Goal: Transaction & Acquisition: Purchase product/service

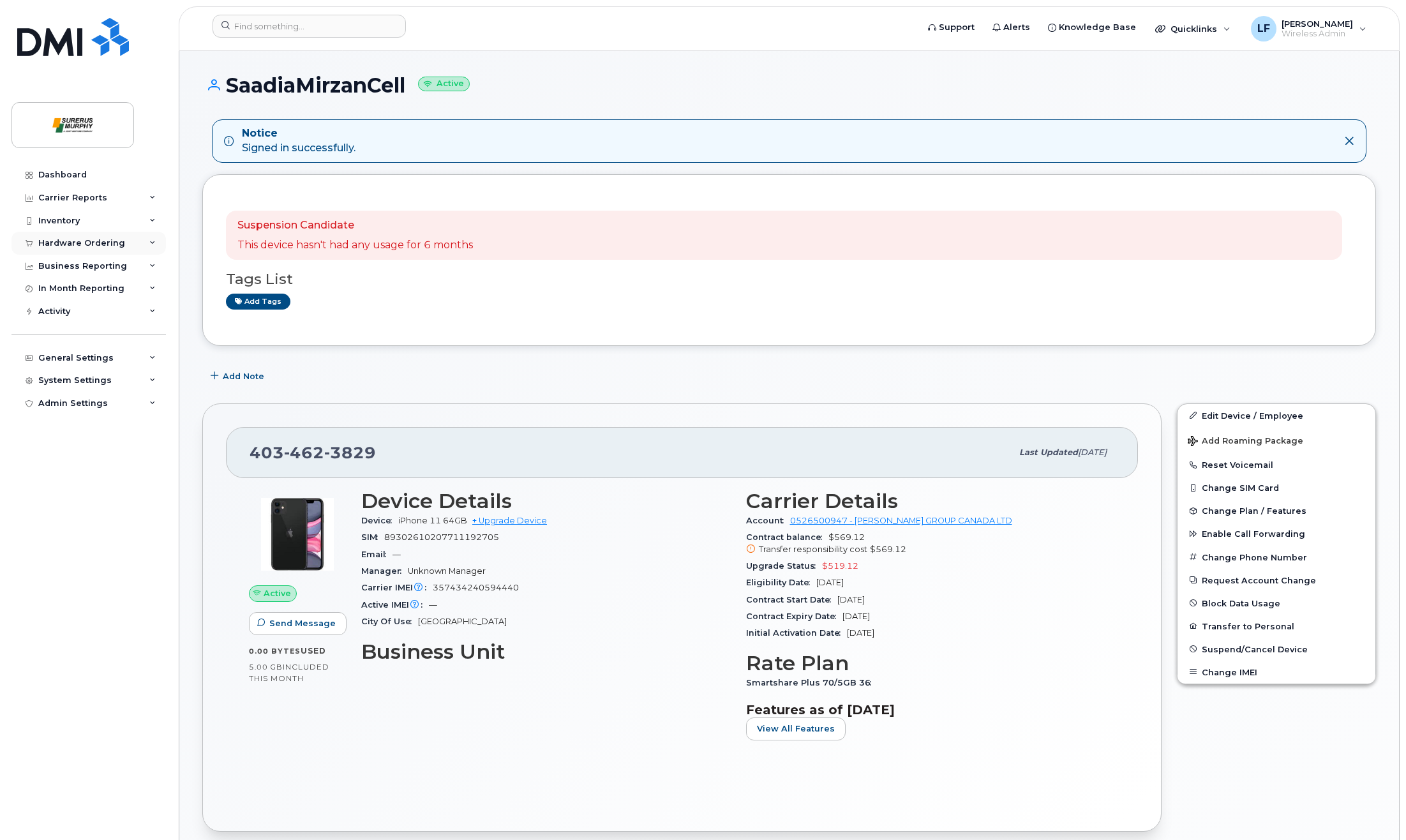
click at [91, 239] on div "Hardware Ordering" at bounding box center [82, 243] width 87 height 10
click at [88, 289] on link "Orders" at bounding box center [100, 291] width 132 height 24
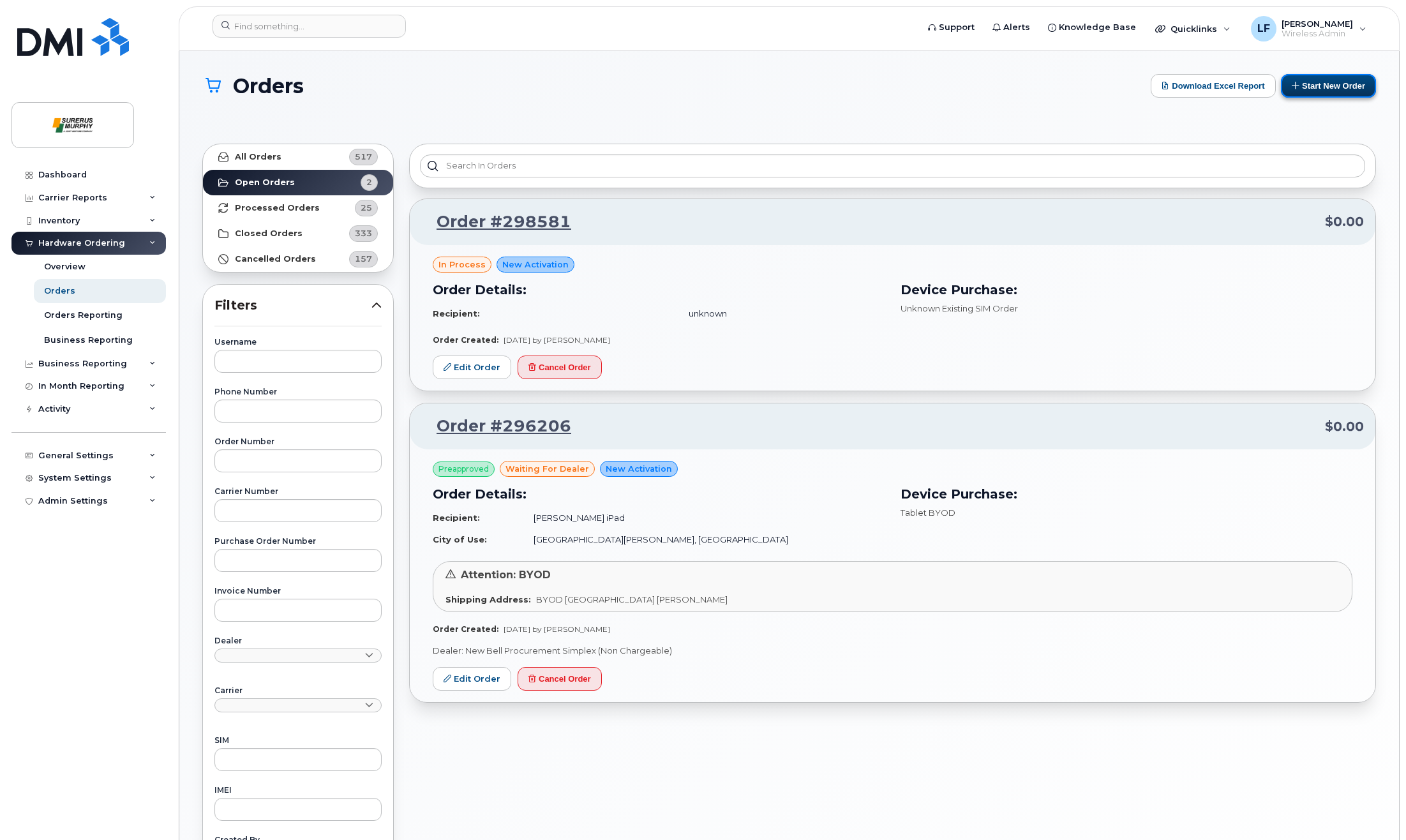
click at [1326, 91] on button "Start New Order" at bounding box center [1329, 85] width 95 height 23
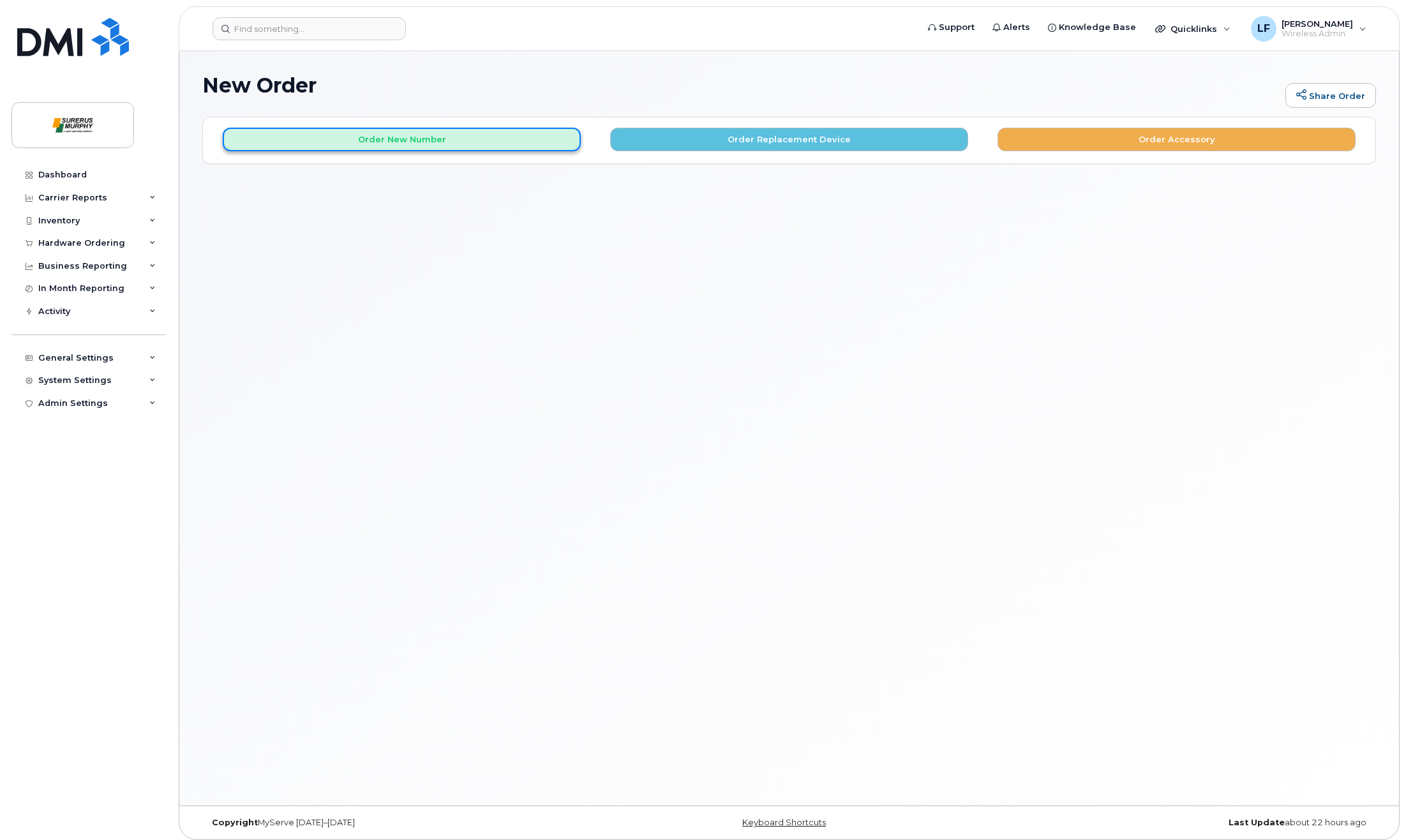
click at [442, 140] on button "Order New Number" at bounding box center [402, 138] width 358 height 23
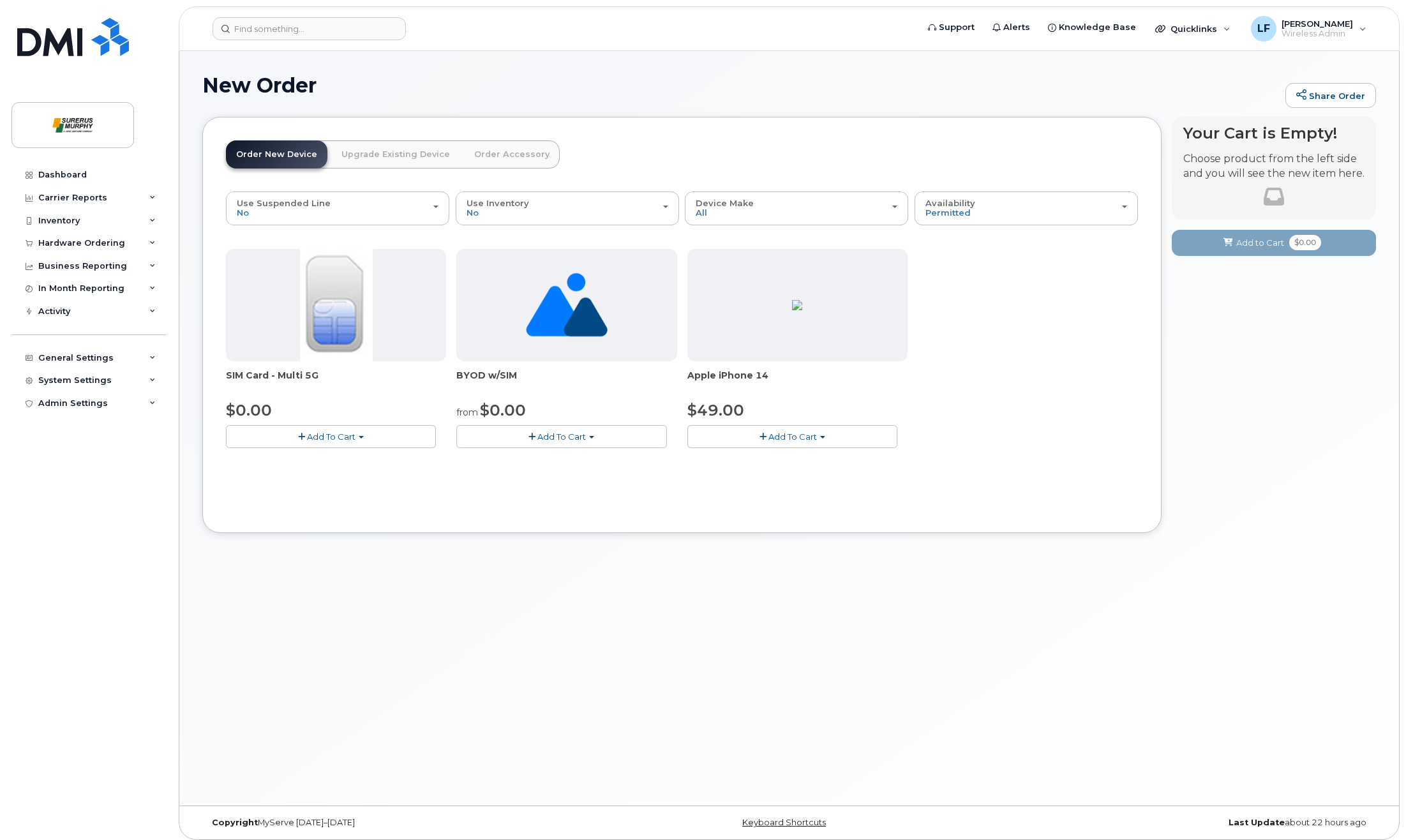
click at [797, 435] on span "Add To Cart" at bounding box center [793, 437] width 48 height 10
click at [769, 475] on link "$49.00 - 3-year activation (128GB model)" at bounding box center [790, 475] width 200 height 16
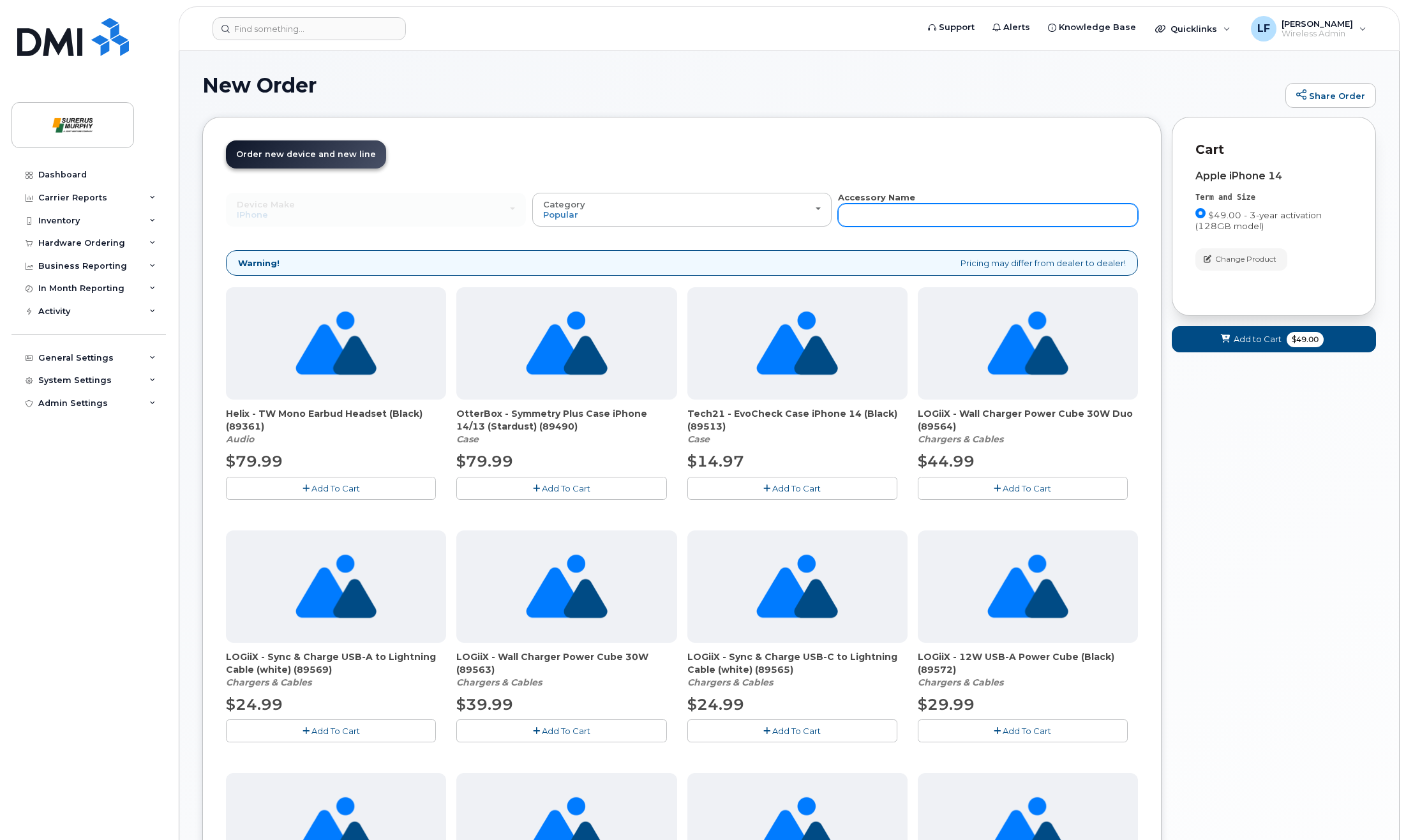
click at [979, 205] on input "text" at bounding box center [988, 215] width 300 height 23
type input "otterbox"
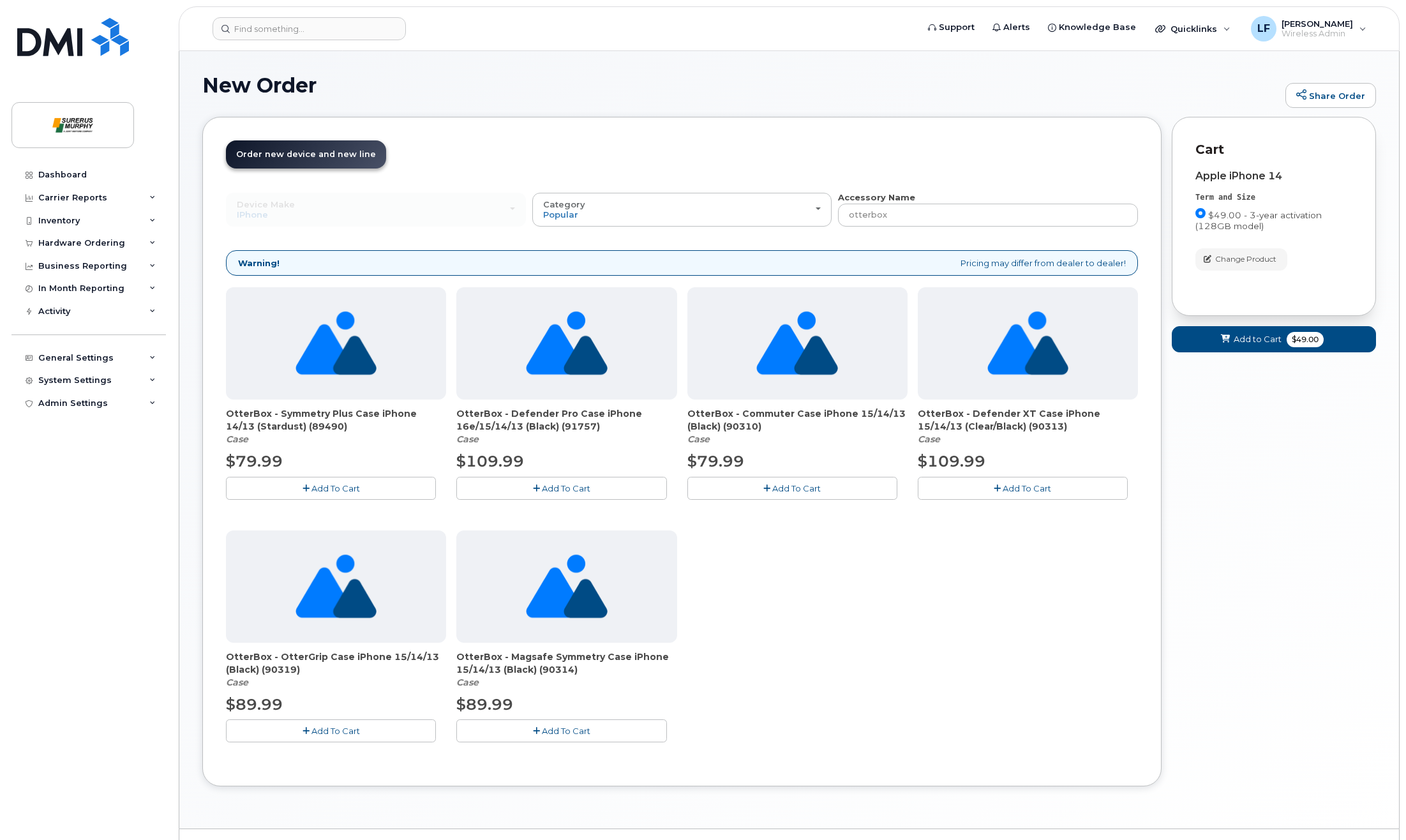
click at [788, 487] on span "Add To Cart" at bounding box center [796, 488] width 48 height 10
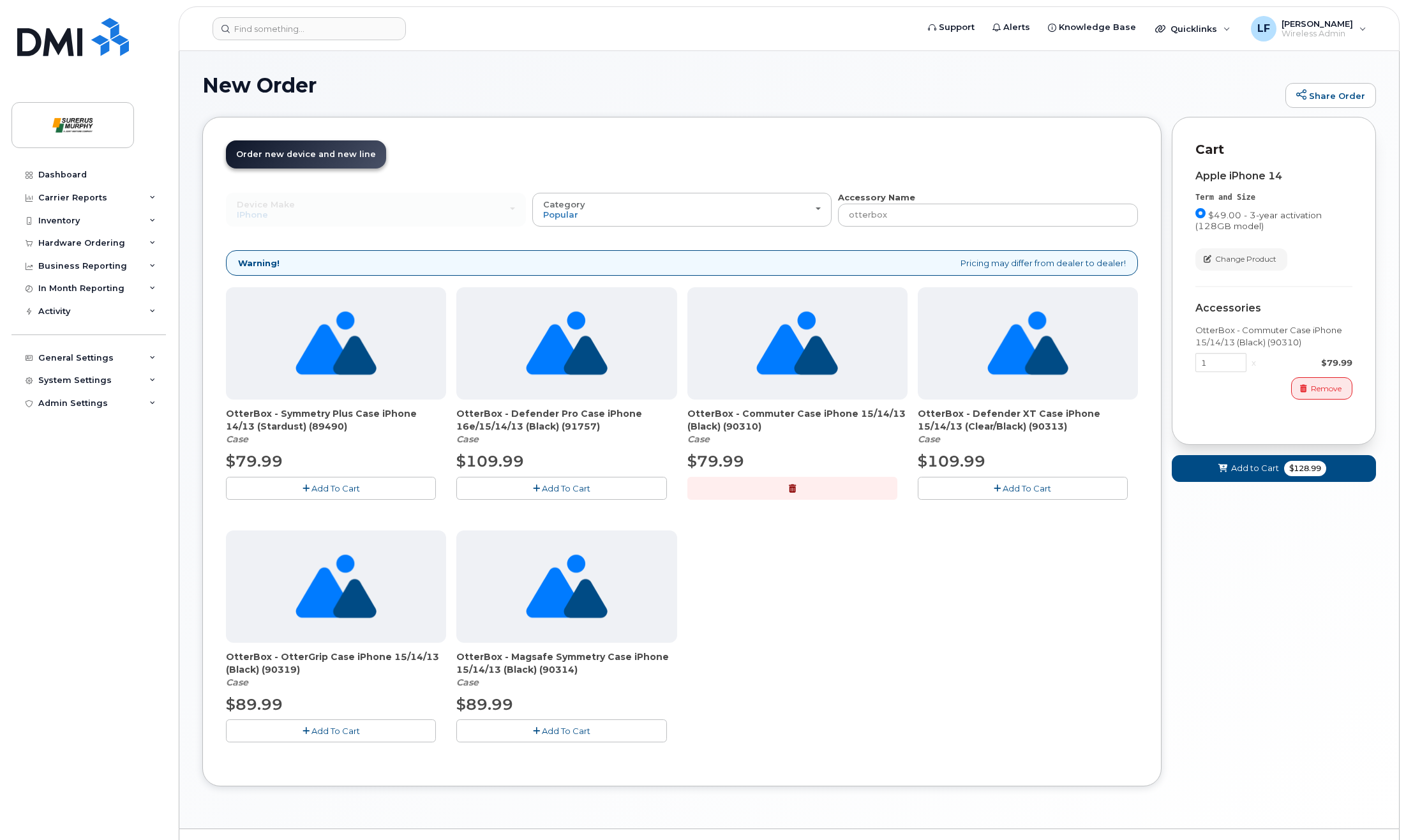
click at [1284, 637] on div "Your Cart is Empty! Choose product from the left side and you will see the new …" at bounding box center [1274, 461] width 205 height 688
click at [1243, 469] on span "Add to Cart" at bounding box center [1256, 468] width 48 height 12
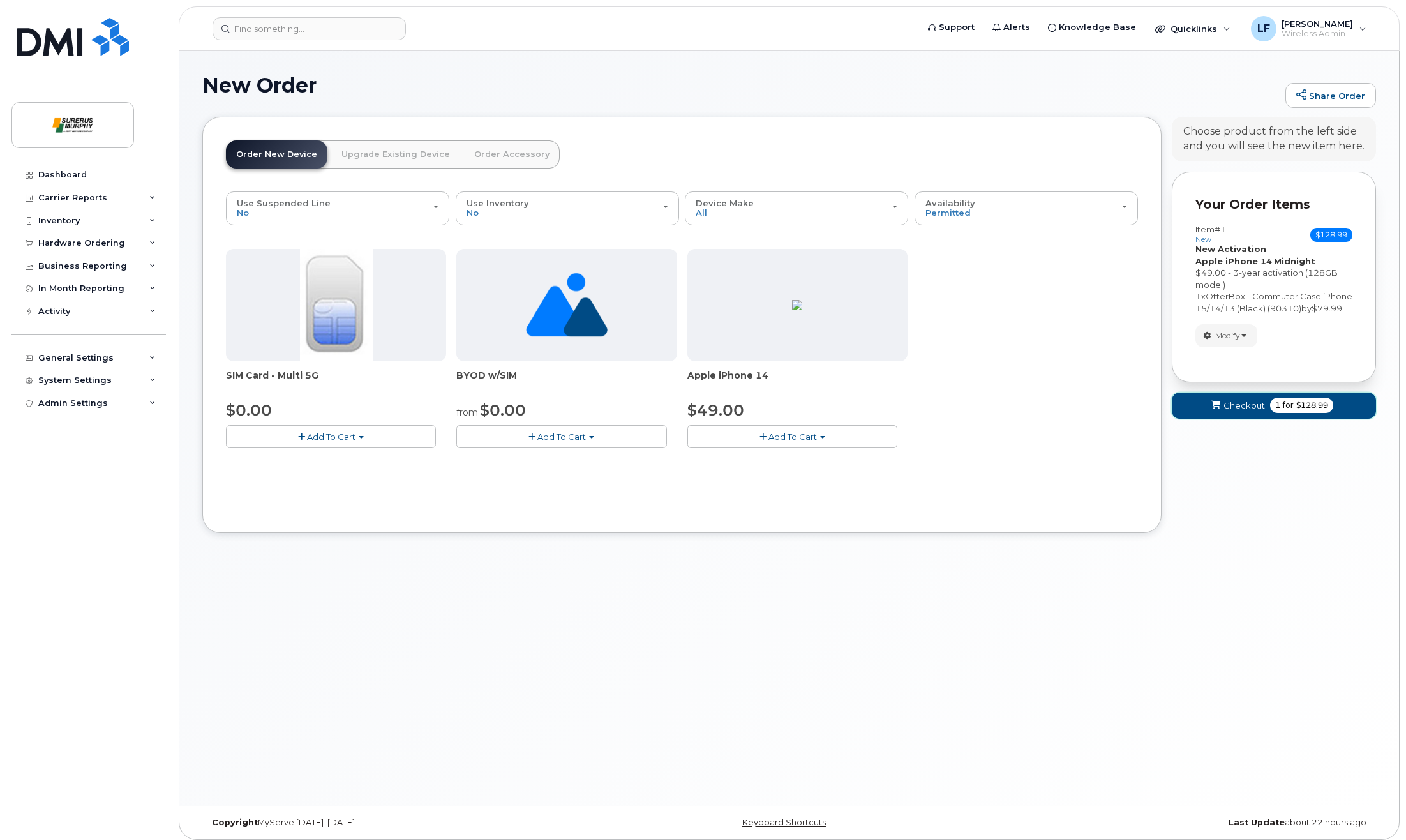
click at [1238, 412] on span "Checkout" at bounding box center [1244, 406] width 41 height 12
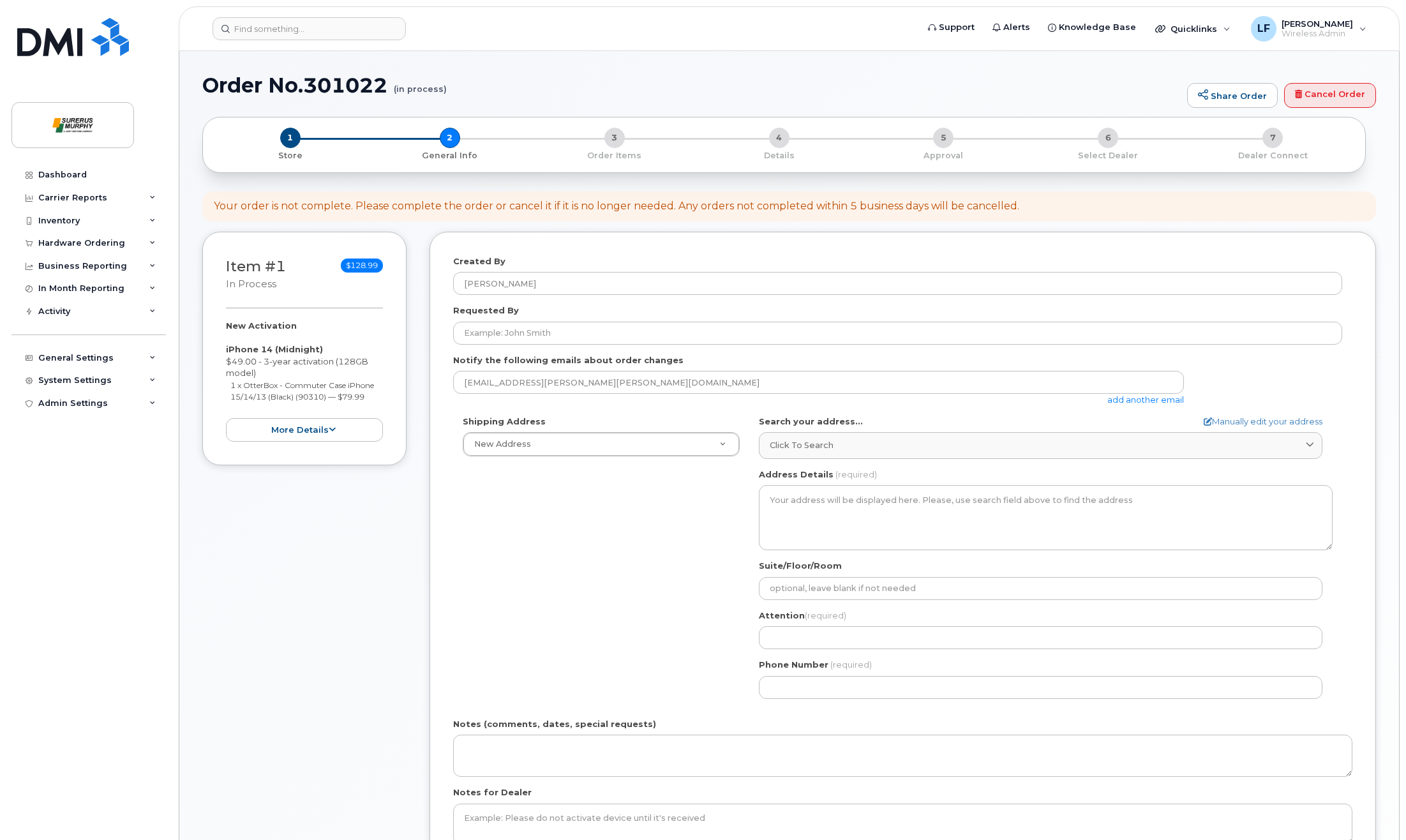
select select
drag, startPoint x: 287, startPoint y: 436, endPoint x: 380, endPoint y: 494, distance: 109.6
click at [287, 436] on button "more details" at bounding box center [304, 429] width 157 height 23
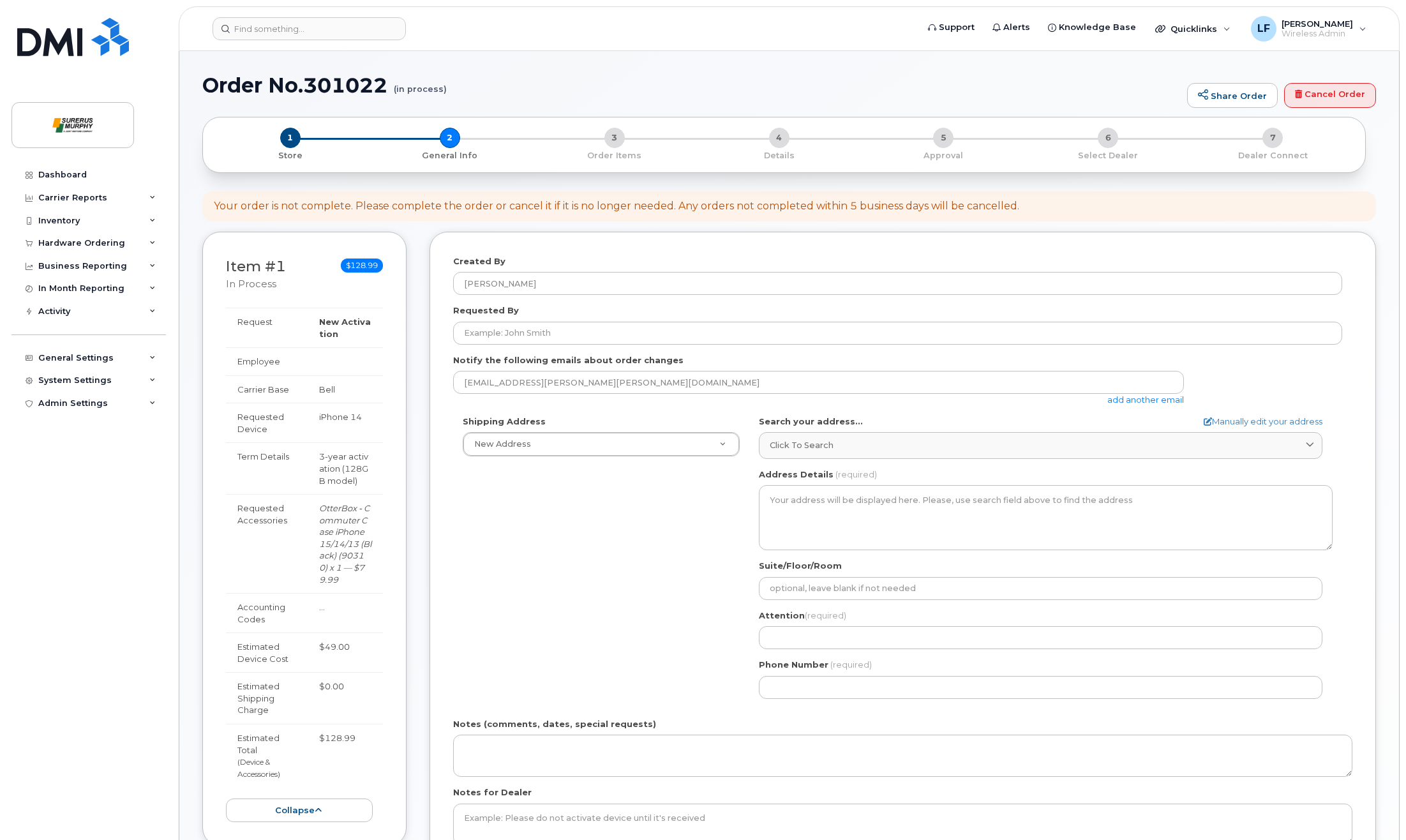
scroll to position [64, 0]
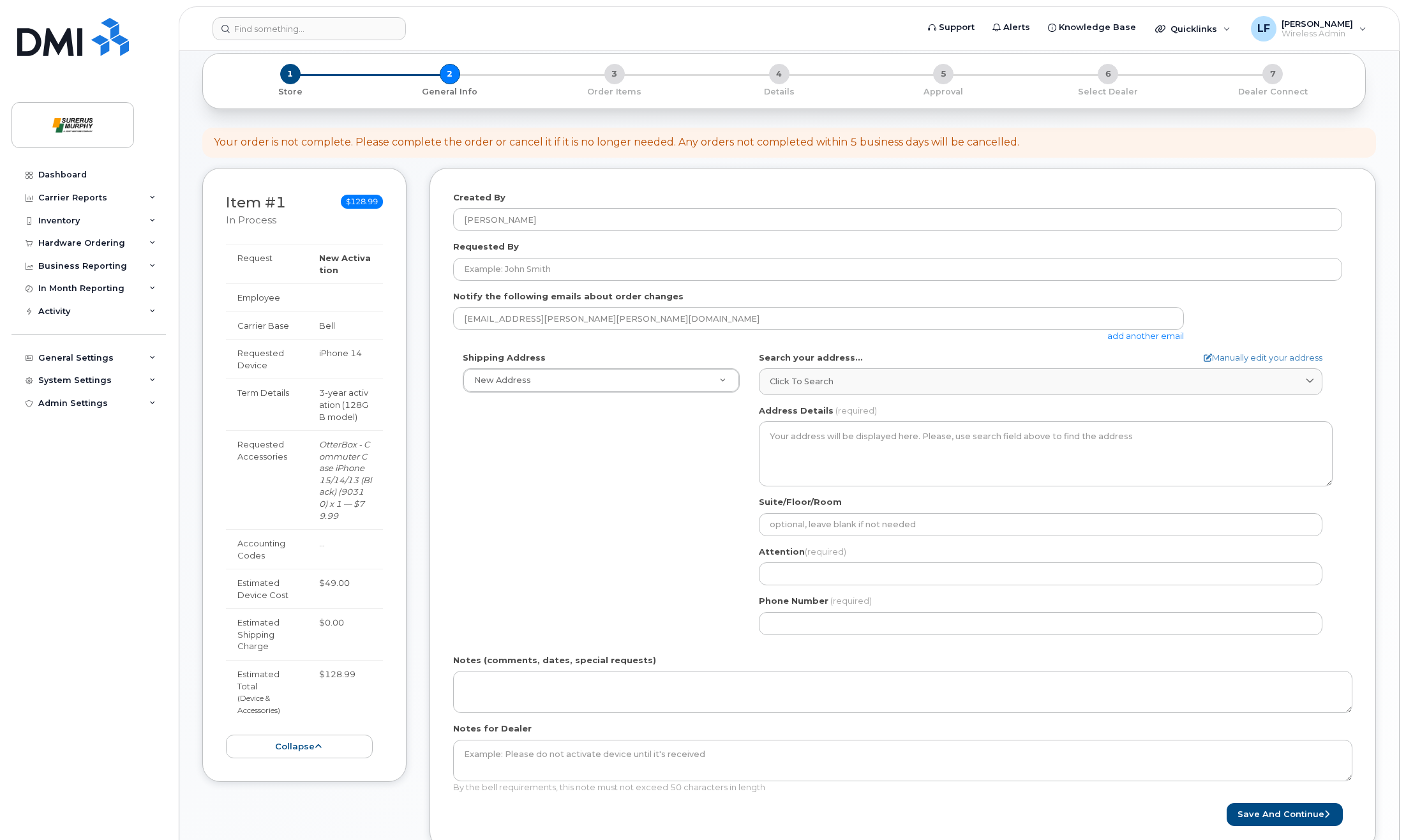
click at [71, 575] on div "Dashboard Carrier Reports Monthly Billing Data Daily Data Pooling Data Behavior…" at bounding box center [89, 492] width 157 height 658
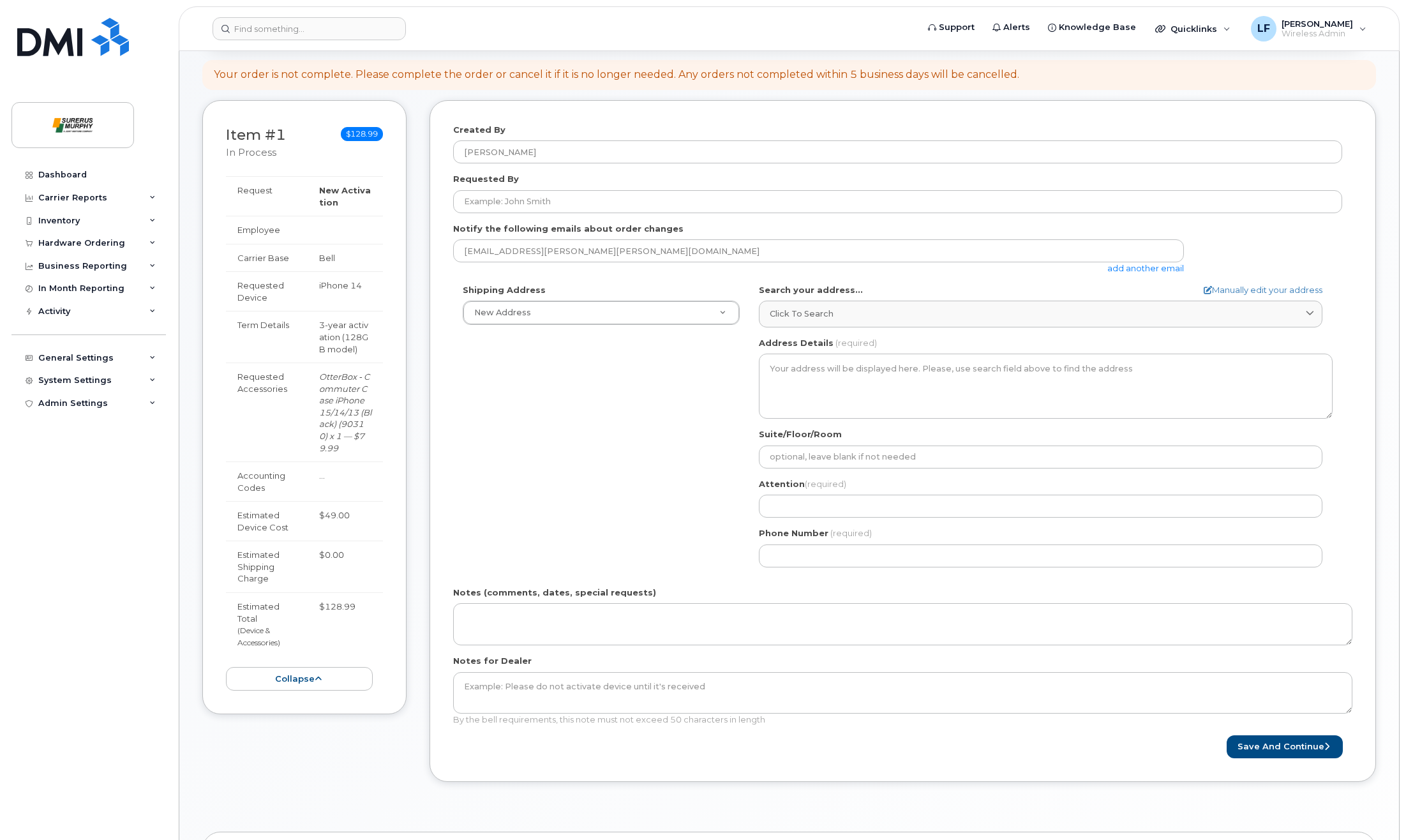
scroll to position [0, 0]
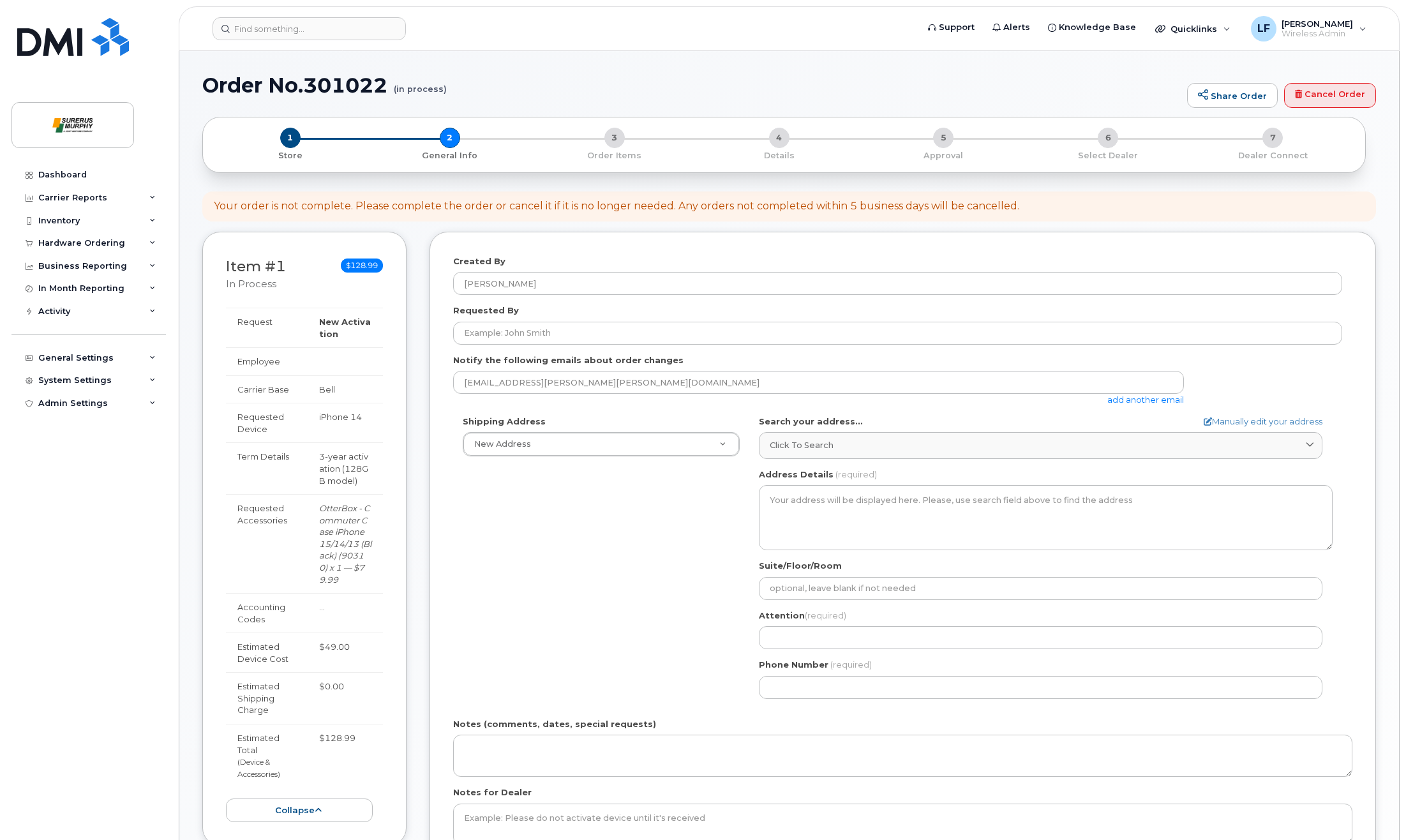
click at [54, 444] on div "Dashboard Carrier Reports Monthly Billing Data Daily Data Pooling Data Behavior…" at bounding box center [89, 492] width 157 height 658
click at [26, 431] on div "Dashboard Carrier Reports Monthly Billing Data Daily Data Pooling Data Behavior…" at bounding box center [89, 492] width 157 height 658
click at [21, 432] on div "Dashboard Carrier Reports Monthly Billing Data Daily Data Pooling Data Behavior…" at bounding box center [89, 492] width 157 height 658
click at [85, 562] on div "Dashboard Carrier Reports Monthly Billing Data Daily Data Pooling Data Behavior…" at bounding box center [89, 492] width 157 height 658
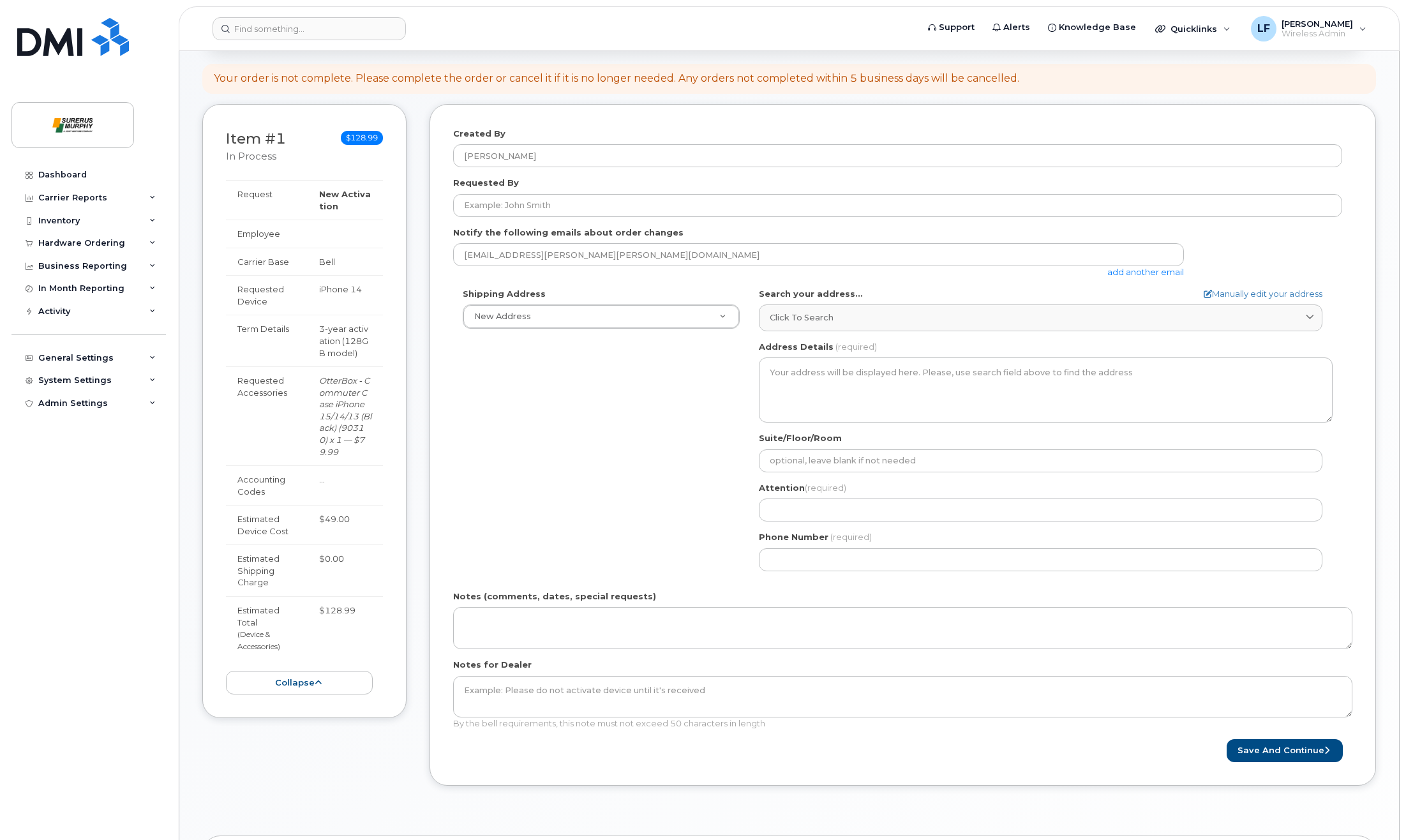
scroll to position [64, 0]
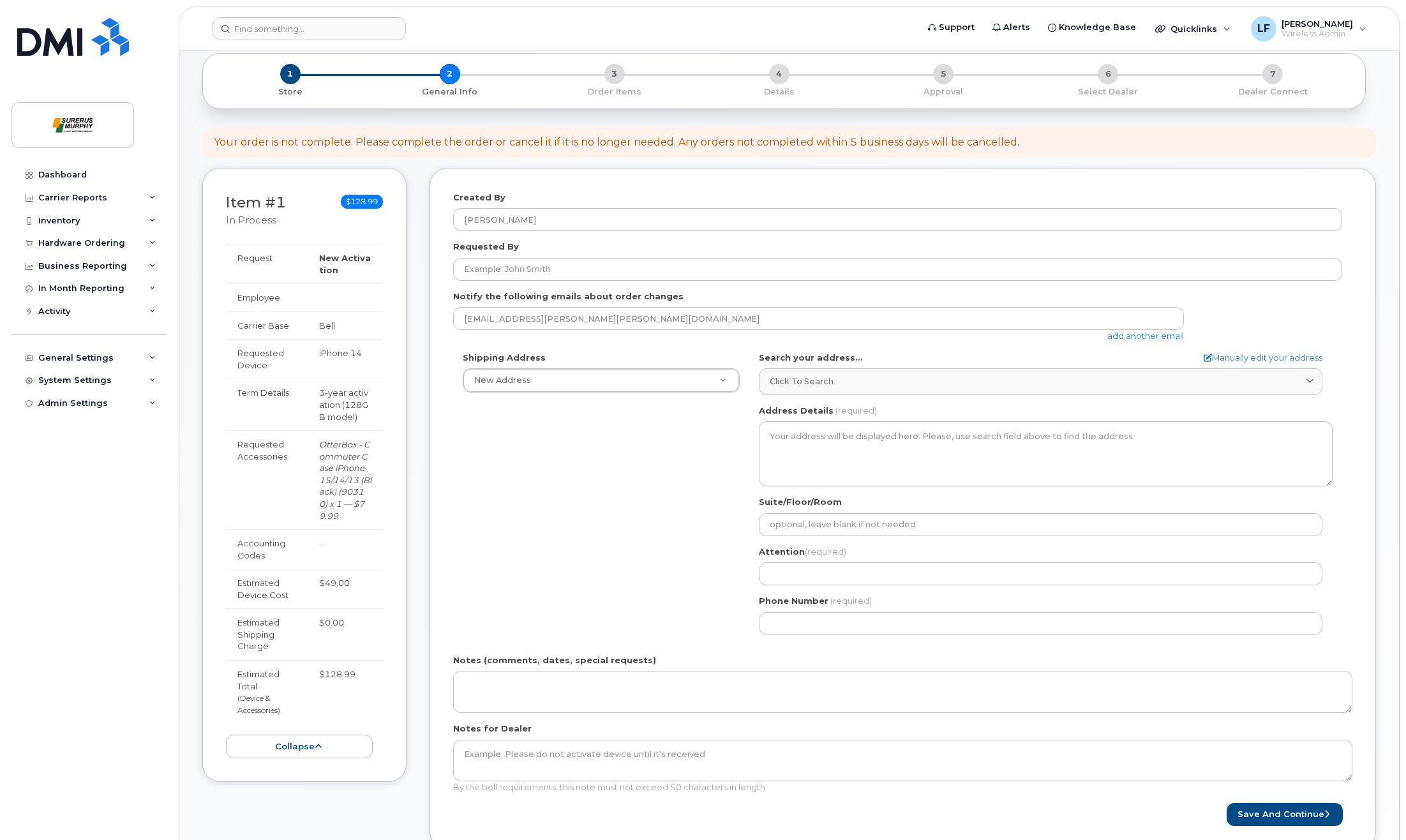
click at [78, 586] on div "Dashboard Carrier Reports Monthly Billing Data Daily Data Pooling Data Behavior…" at bounding box center [89, 492] width 157 height 658
click at [138, 532] on div "Dashboard Carrier Reports Monthly Billing Data Daily Data Pooling Data Behavior…" at bounding box center [89, 492] width 157 height 658
